Goal: Find specific page/section: Find specific page/section

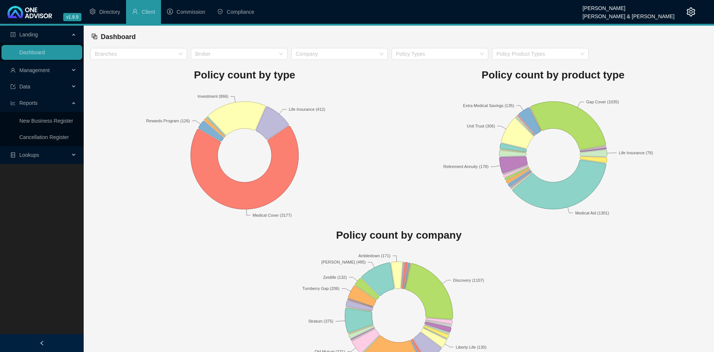
click at [52, 74] on span "Management" at bounding box center [39, 70] width 59 height 15
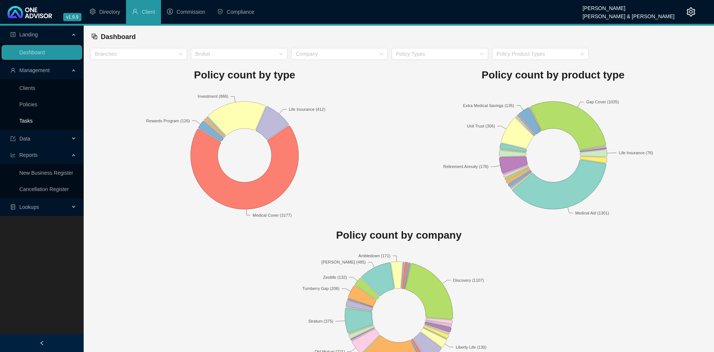
click at [33, 121] on link "Tasks" at bounding box center [25, 121] width 13 height 6
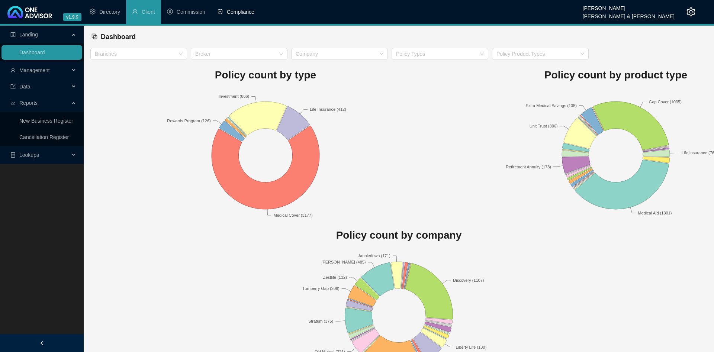
click at [230, 13] on span "Compliance" at bounding box center [241, 12] width 28 height 6
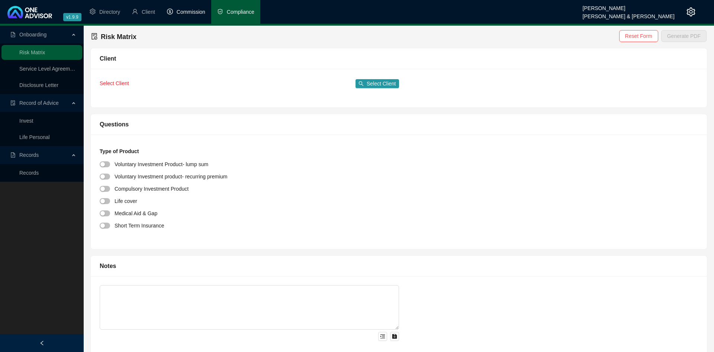
click at [187, 11] on span "Commission" at bounding box center [191, 12] width 29 height 6
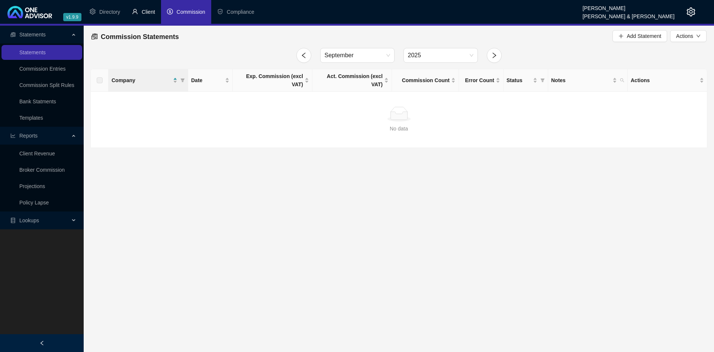
click at [147, 10] on span "Client" at bounding box center [148, 12] width 13 height 6
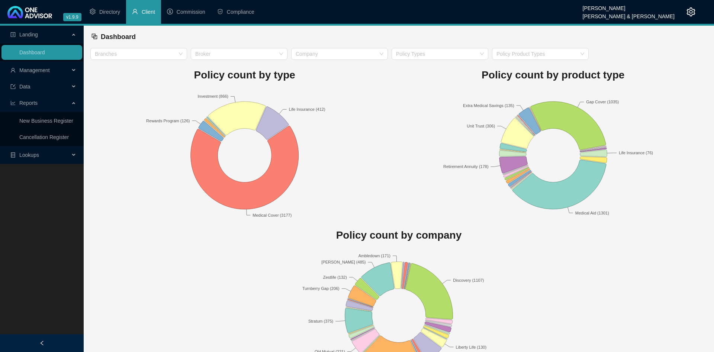
click at [42, 154] on span "Lookups" at bounding box center [39, 155] width 59 height 15
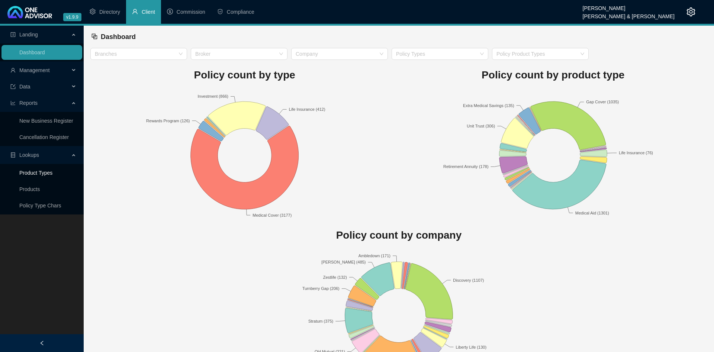
click at [46, 172] on link "Product Types" at bounding box center [35, 173] width 33 height 6
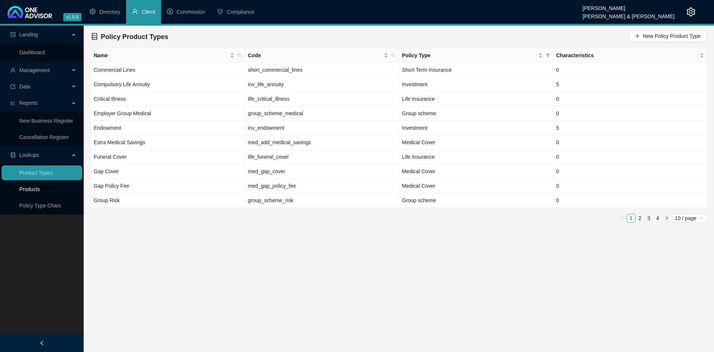
click at [40, 189] on link "Products" at bounding box center [29, 189] width 20 height 6
